Goal: Find specific page/section: Find specific page/section

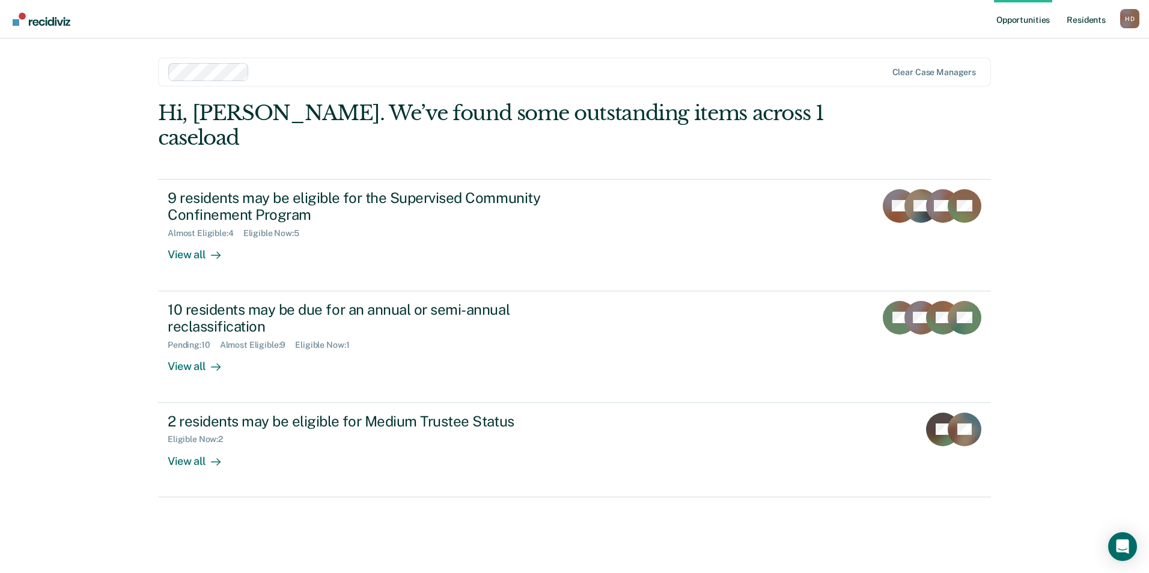
click at [1084, 15] on link "Resident s" at bounding box center [1086, 19] width 44 height 38
